Goal: Find specific page/section: Find specific page/section

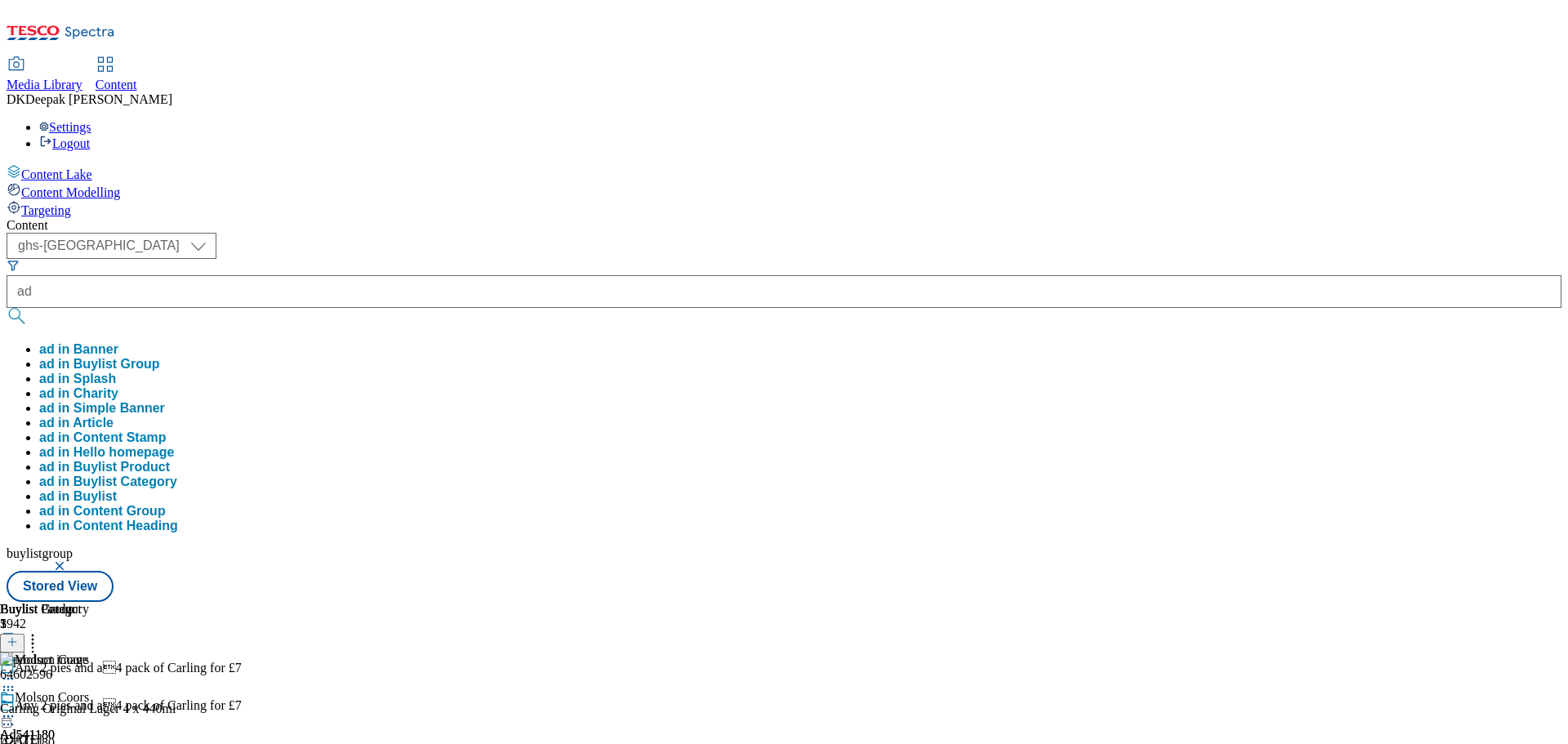
select select "ghs-[GEOGRAPHIC_DATA]"
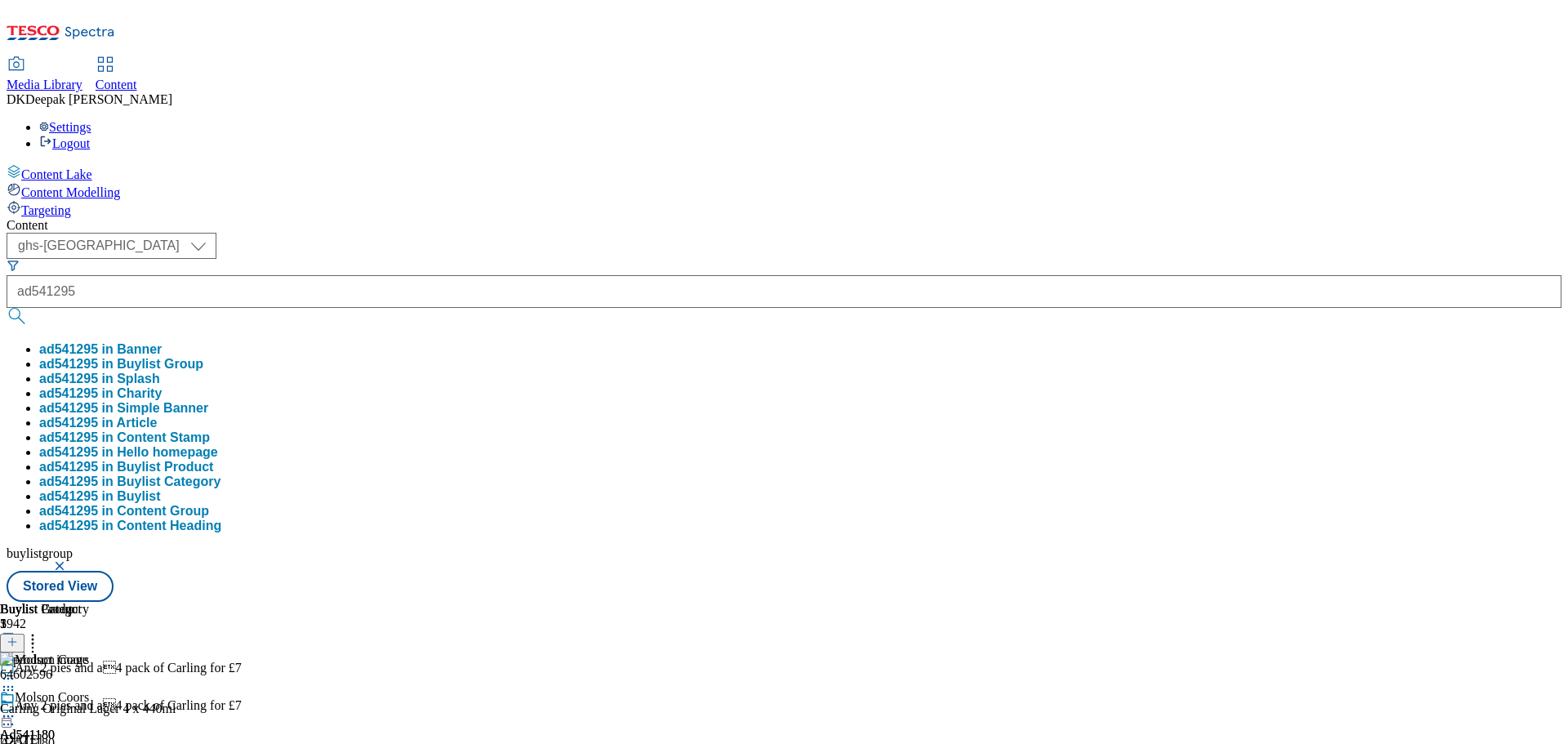
type input "ad541295"
click at [6, 308] on button "submit" at bounding box center [18, 316] width 23 height 16
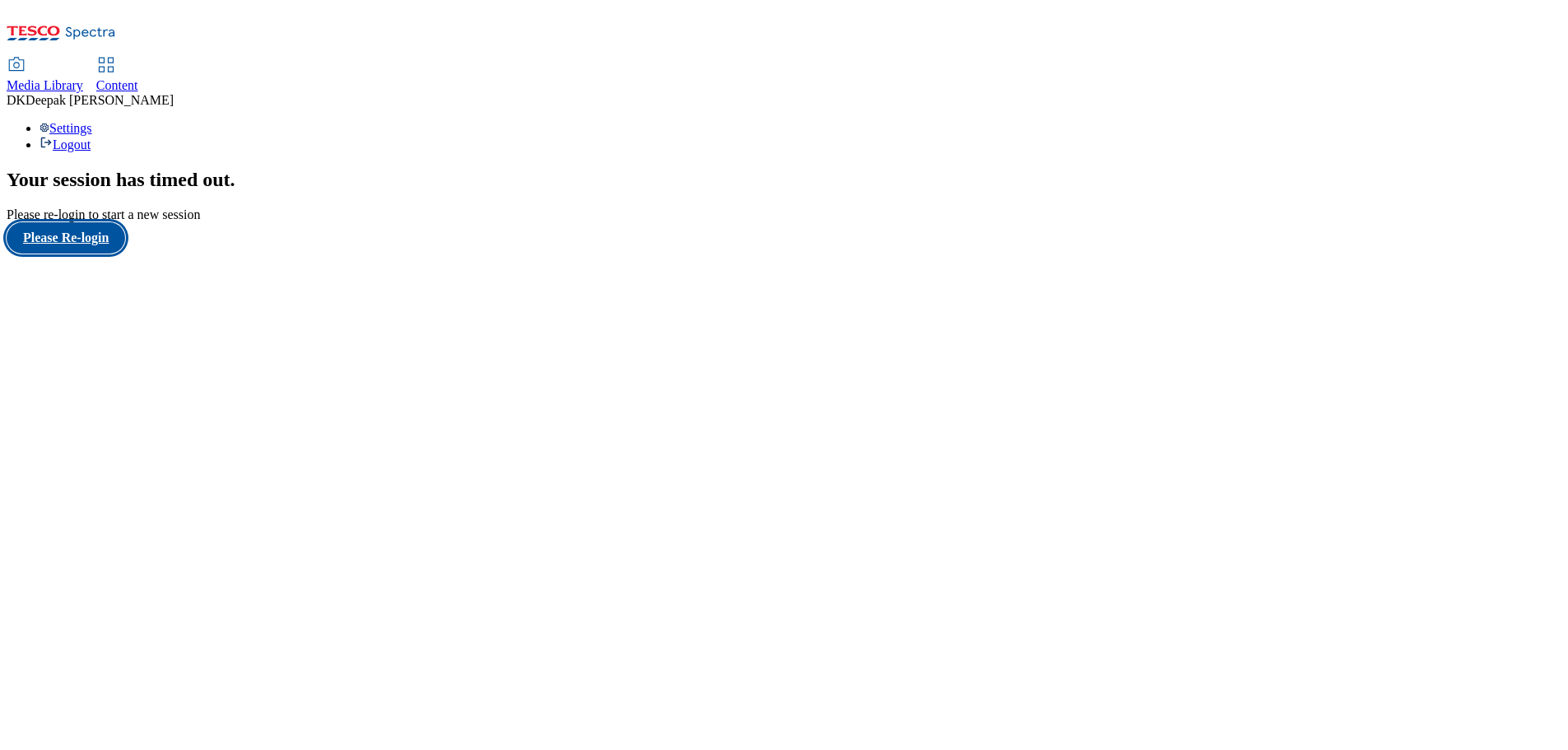
click at [91, 253] on button "Please Re-login" at bounding box center [65, 238] width 118 height 32
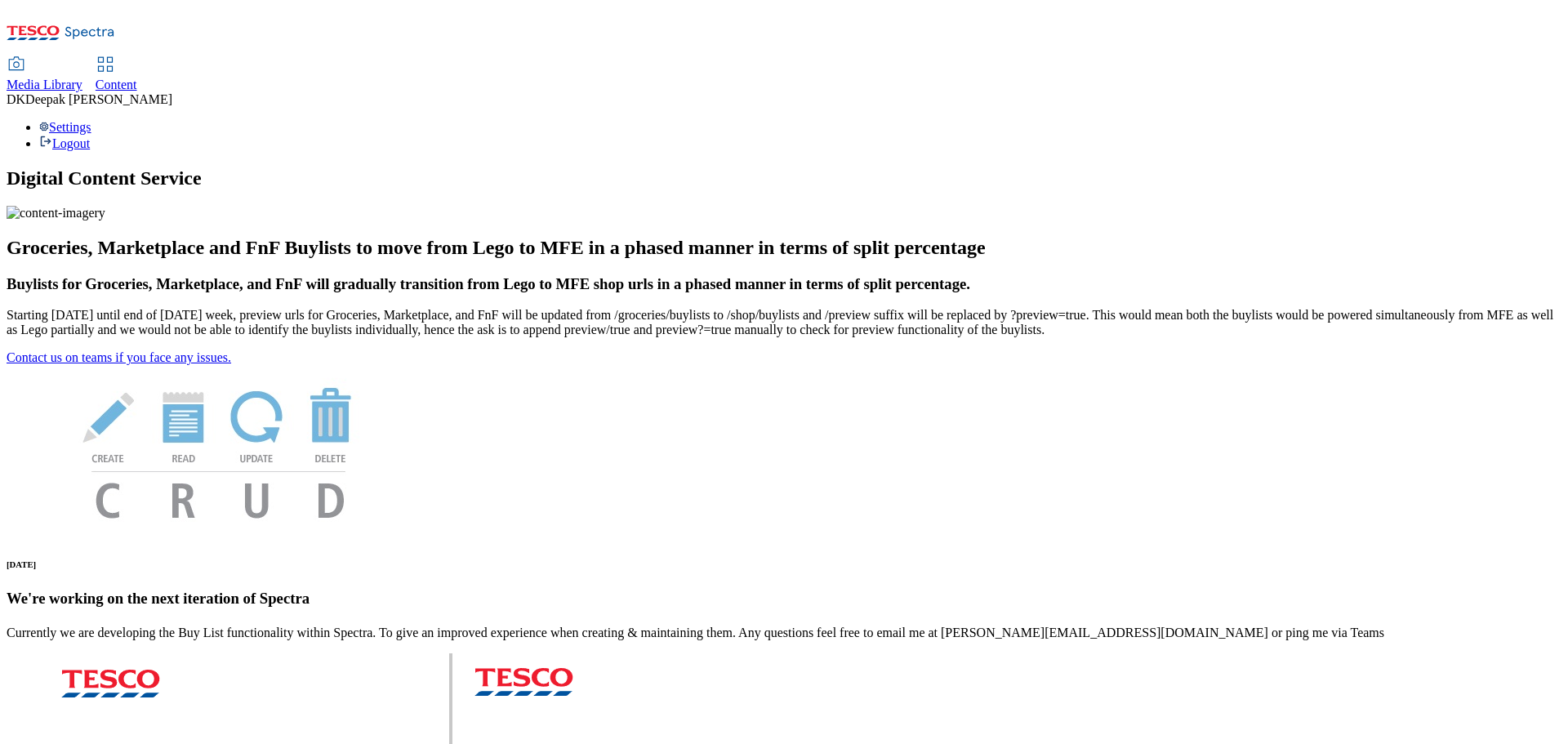
click at [137, 78] on span "Content" at bounding box center [116, 85] width 42 height 14
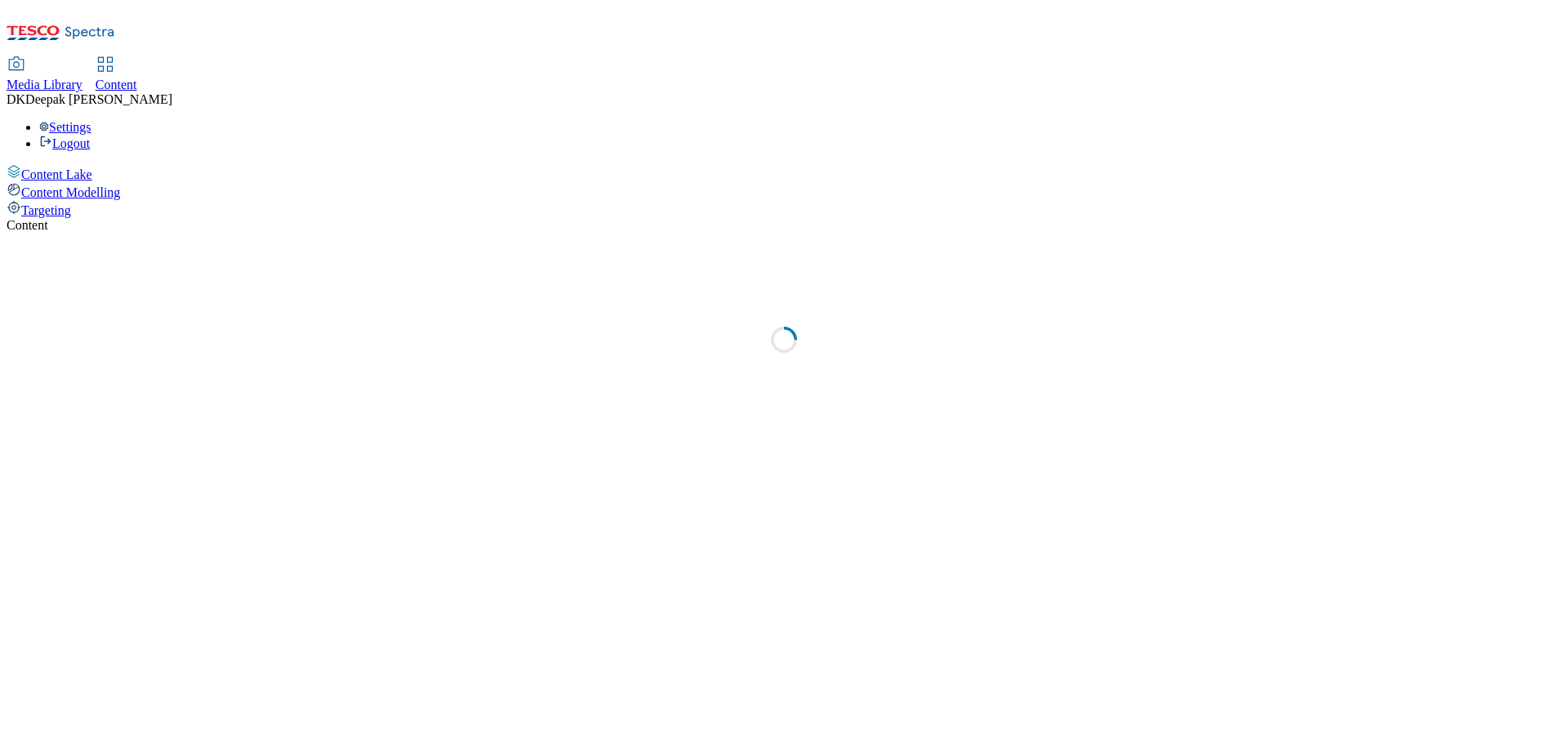
select select "ghs-[GEOGRAPHIC_DATA]"
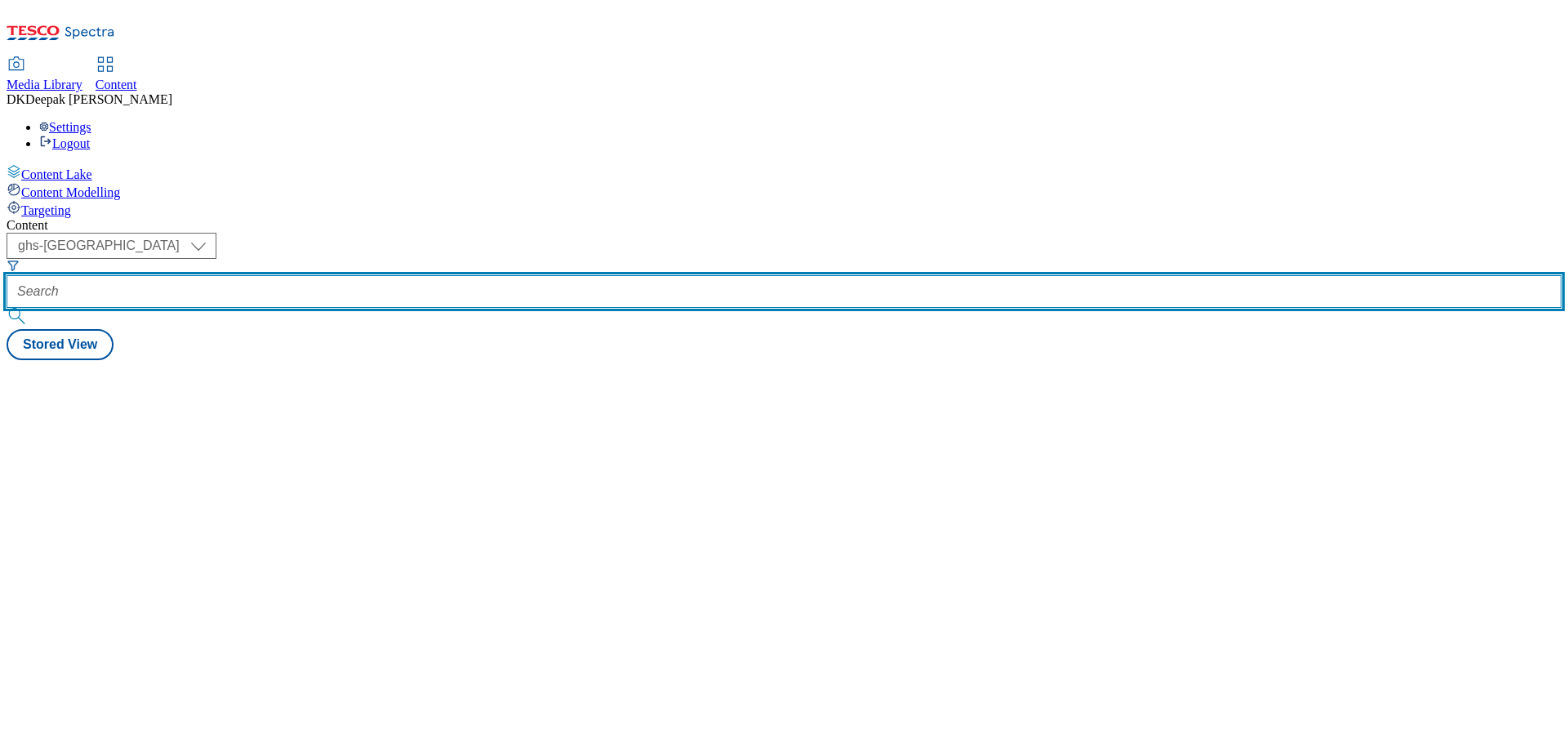
click at [360, 275] on input "text" at bounding box center [784, 292] width 1555 height 33
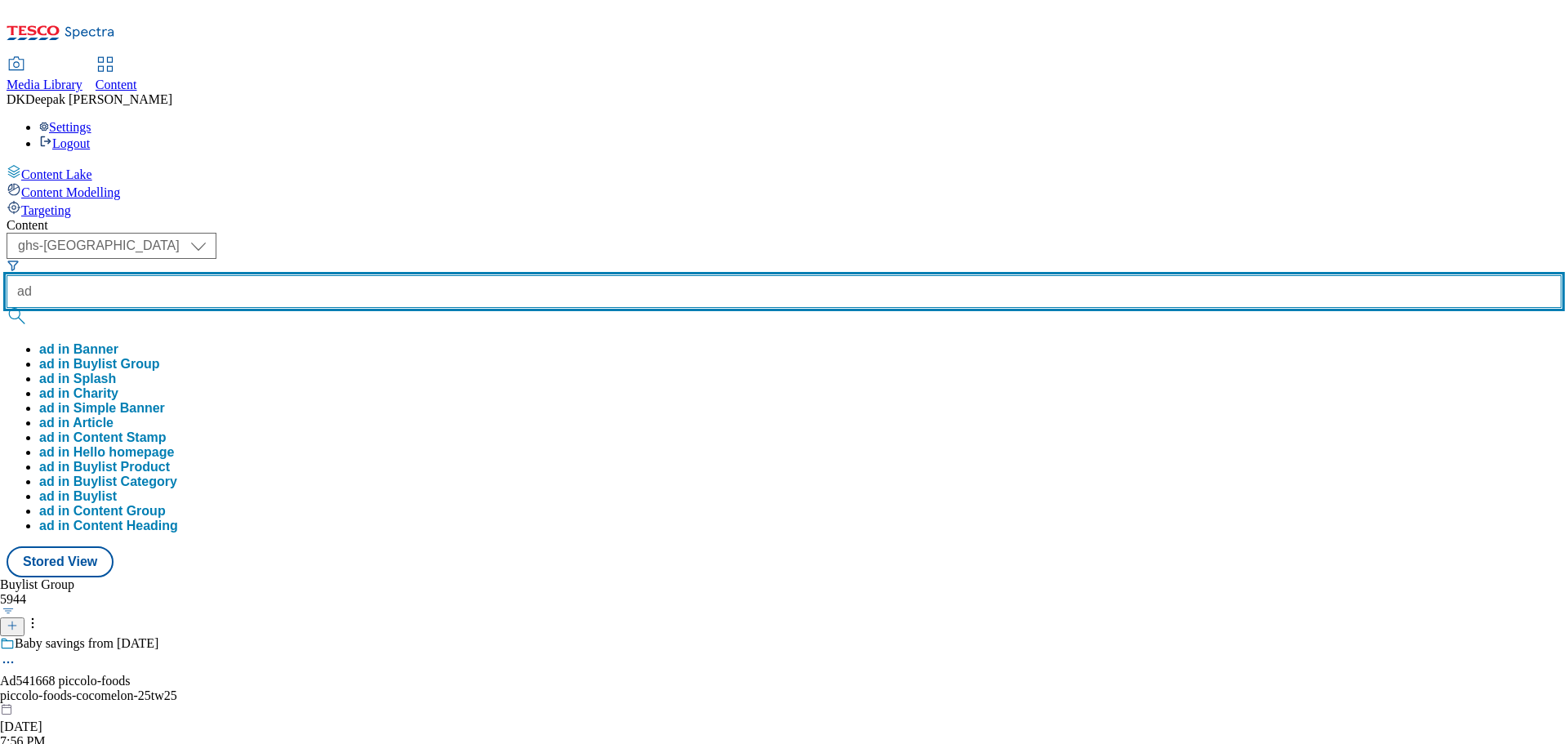
paste input "541295"
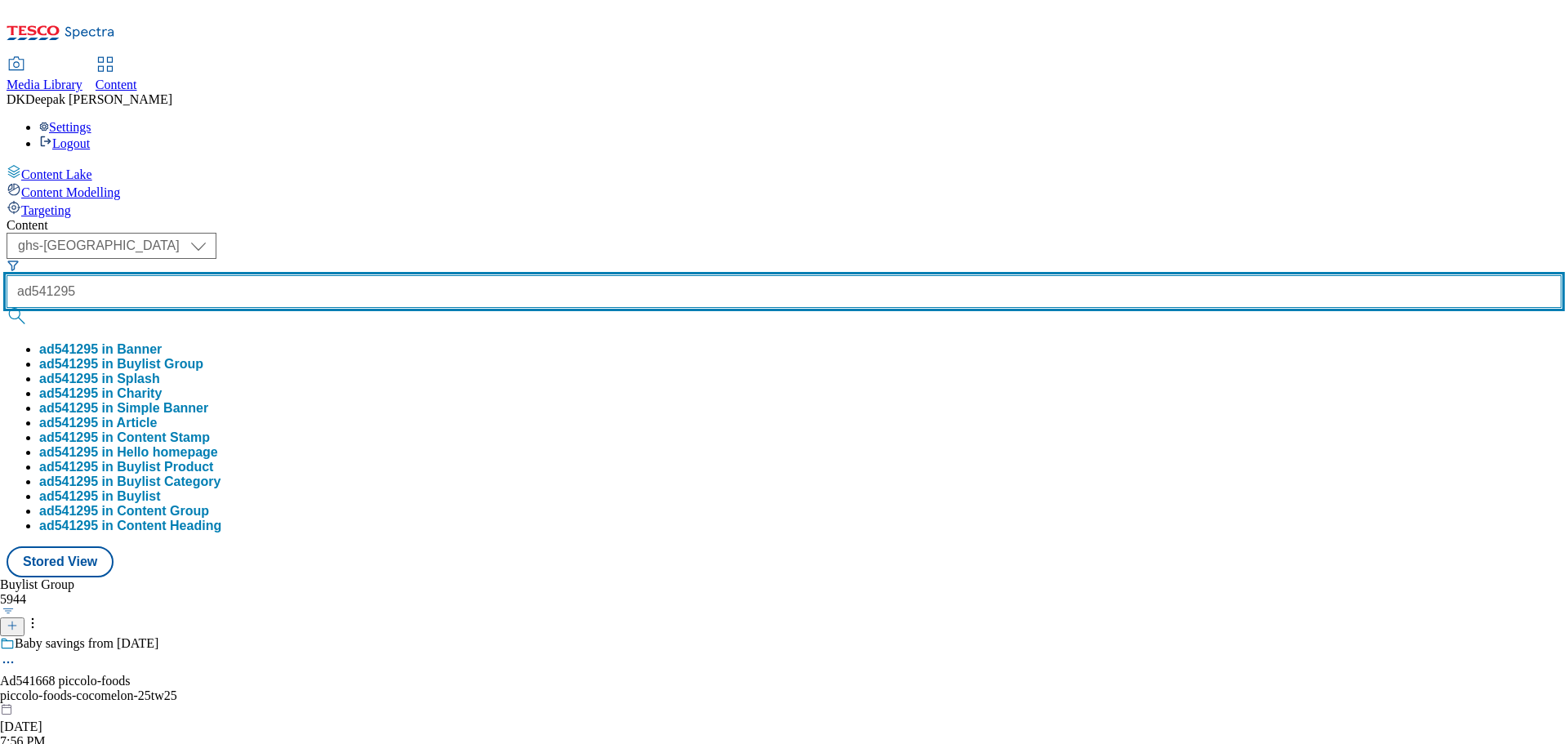
type input "ad541295"
click at [6, 308] on button "submit" at bounding box center [18, 316] width 23 height 16
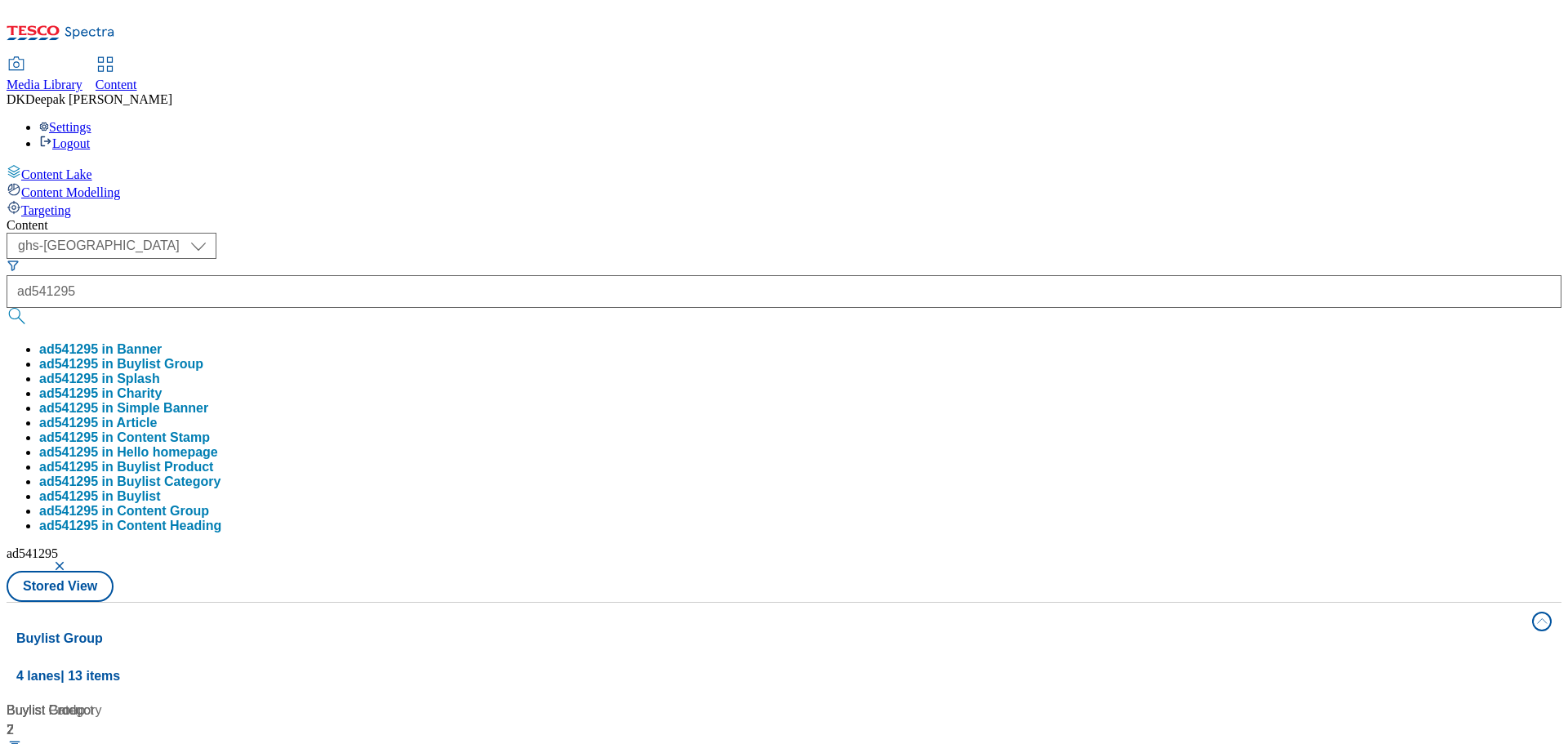
drag, startPoint x: 428, startPoint y: 631, endPoint x: 424, endPoint y: 572, distance: 59.1
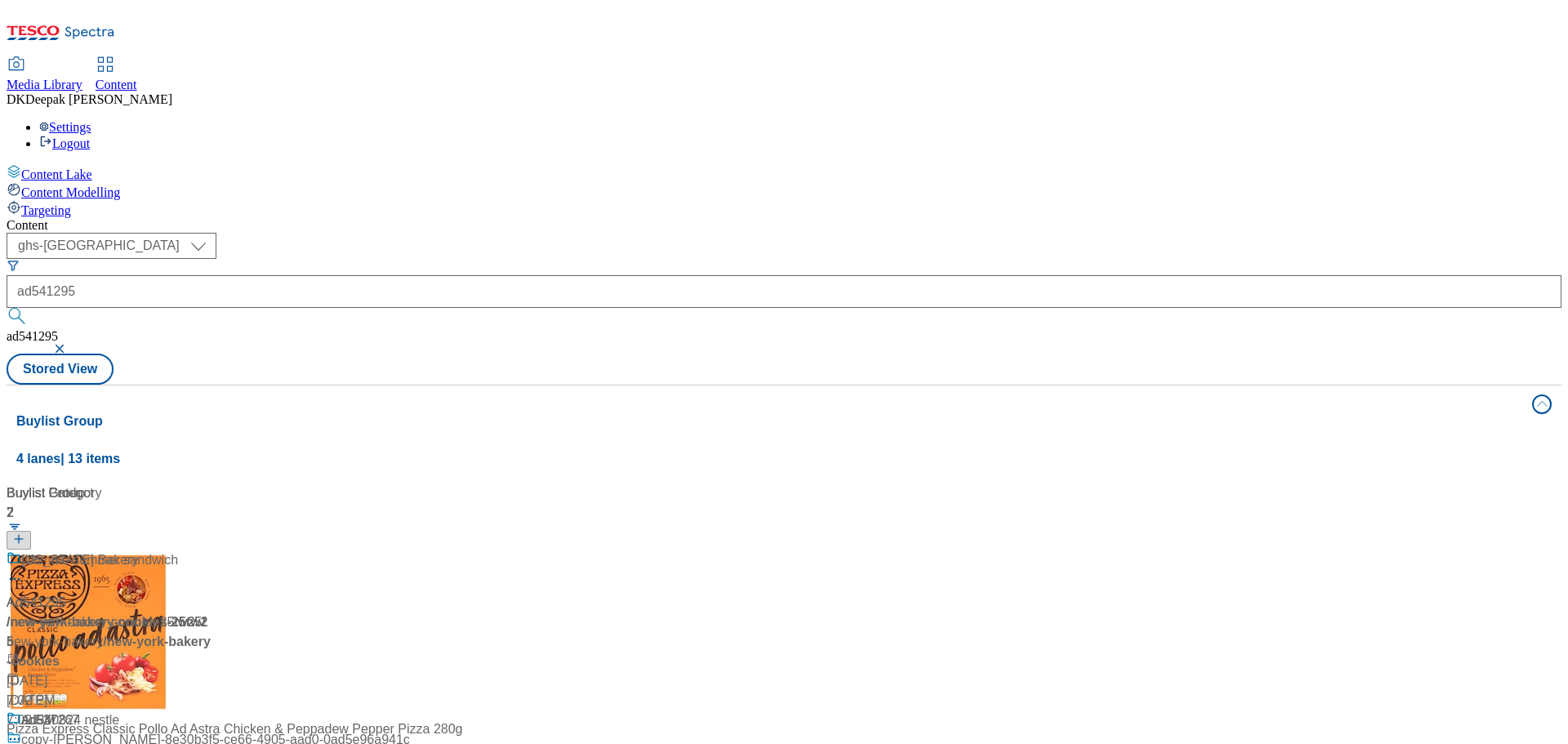
click at [211, 550] on div "Ad541295 / new-york-bakery-cookies-25tw25 / new-york-bakery [DATE] 7:02 PM" at bounding box center [108, 630] width 204 height 160
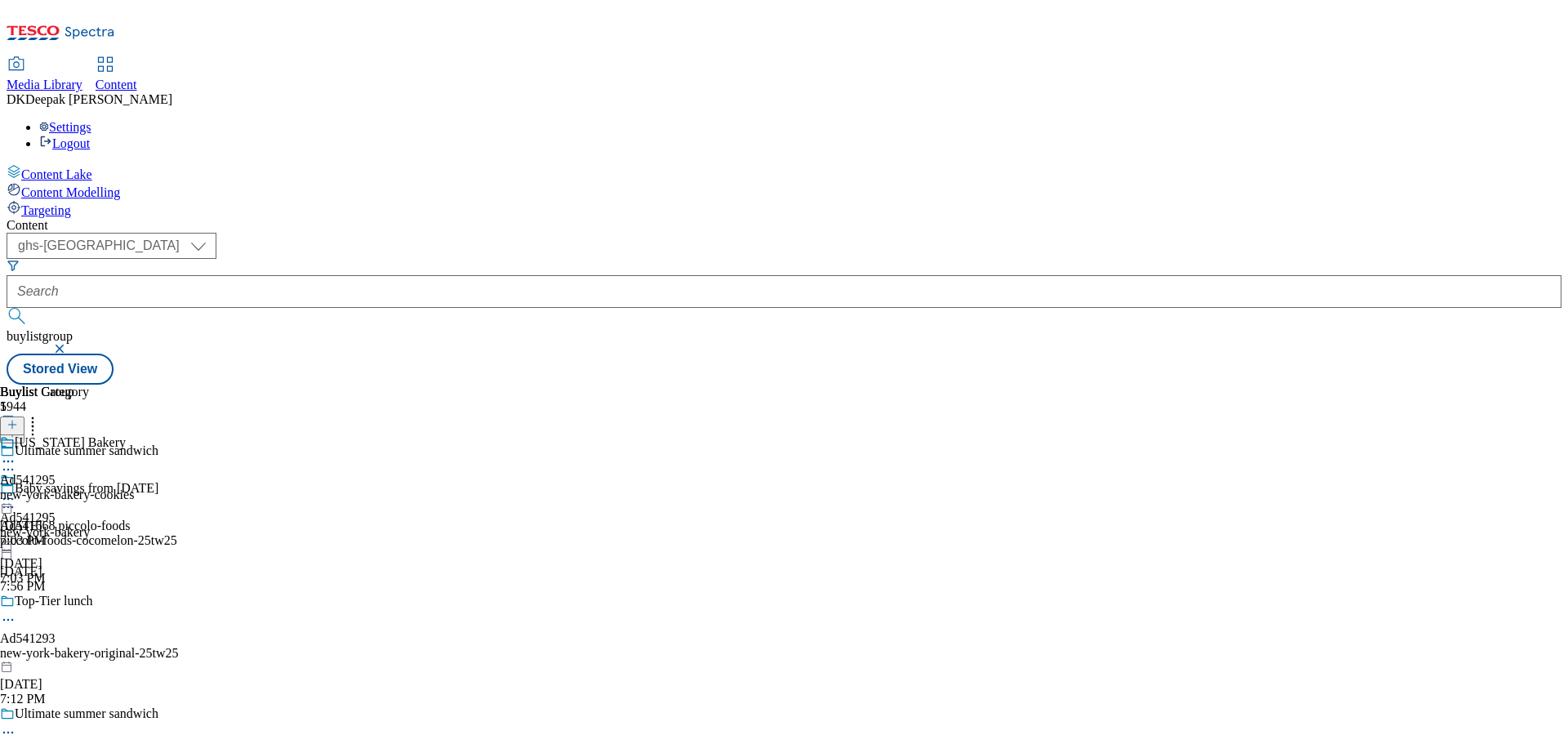
click at [134, 435] on div "[US_STATE] Bakery Ad541295 new-york-bakery-cookies [DATE] 7:03 PM" at bounding box center [67, 492] width 134 height 113
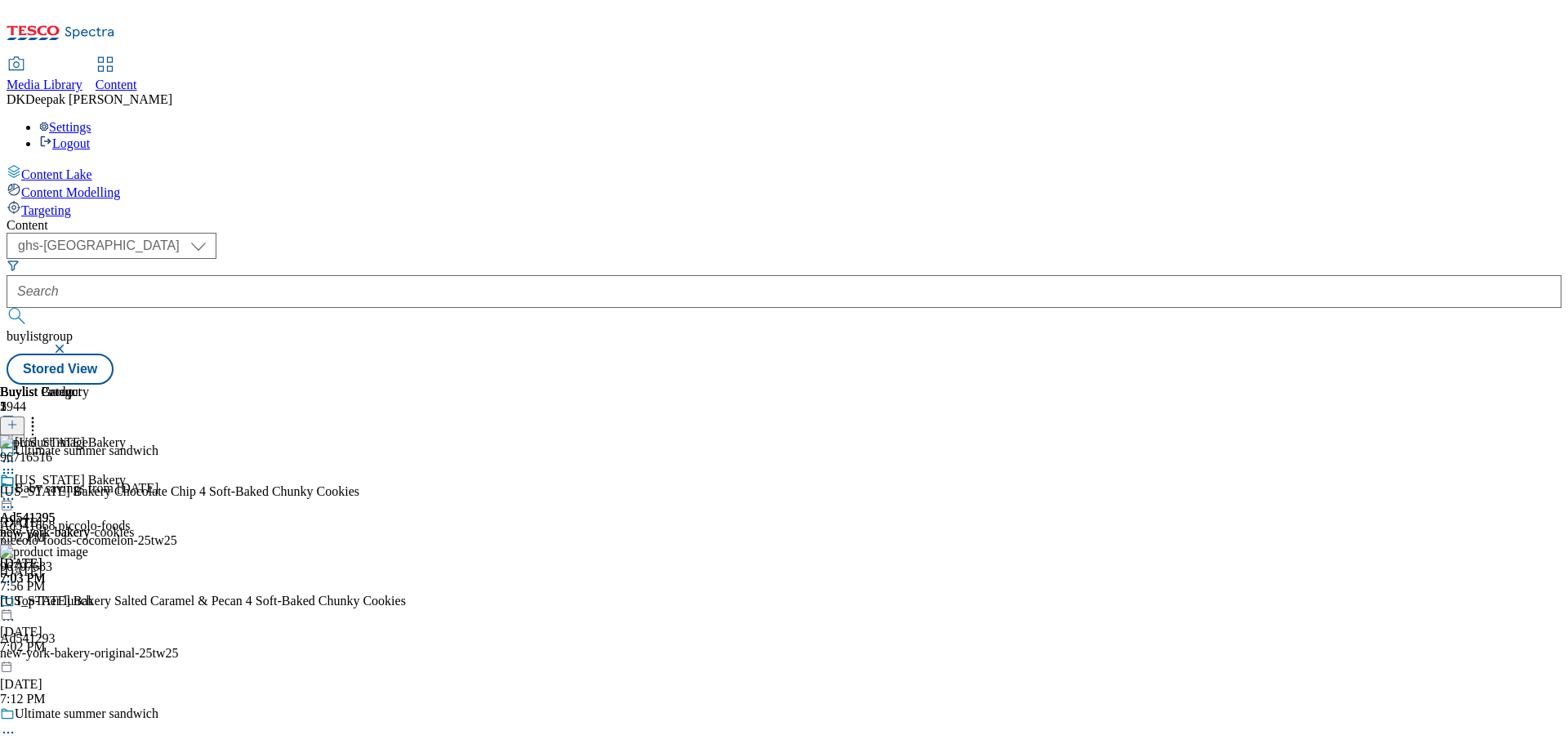
click at [16, 491] on icon at bounding box center [8, 499] width 16 height 16
click at [136, 640] on span "Open Preview Url" at bounding box center [93, 647] width 85 height 13
